Goal: Transaction & Acquisition: Purchase product/service

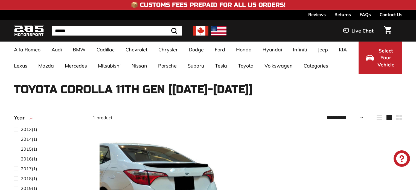
select select "**********"
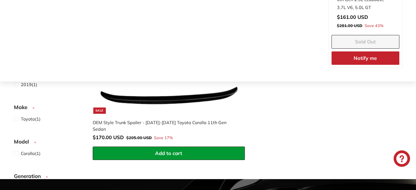
scroll to position [161, 0]
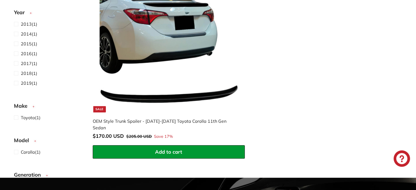
click at [195, 67] on img at bounding box center [169, 42] width 140 height 140
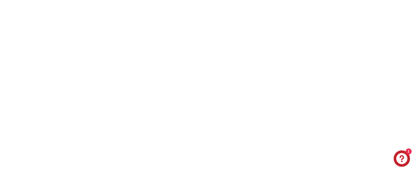
scroll to position [138, 0]
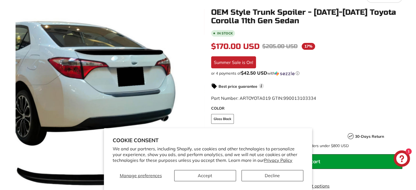
scroll to position [89, 0]
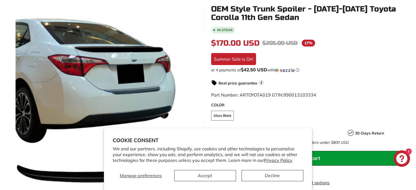
click at [214, 182] on section "Cookie consent We and our partners, including Shopify, use cookies and other te…" at bounding box center [208, 159] width 208 height 62
click at [213, 178] on button "Accept" at bounding box center [205, 175] width 62 height 11
